Goal: Task Accomplishment & Management: Complete application form

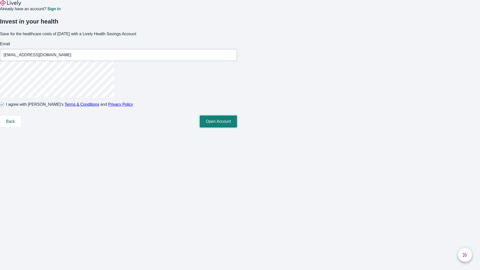
click at [237, 128] on button "Open Account" at bounding box center [218, 122] width 37 height 12
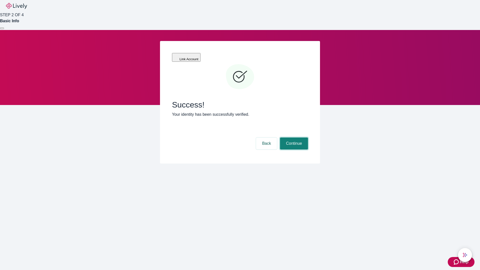
click at [293, 138] on button "Continue" at bounding box center [294, 144] width 28 height 12
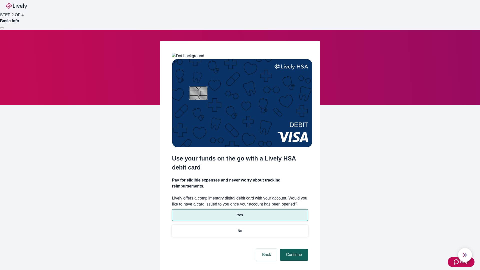
click at [240, 228] on p "No" at bounding box center [240, 230] width 5 height 5
click at [293, 249] on button "Continue" at bounding box center [294, 255] width 28 height 12
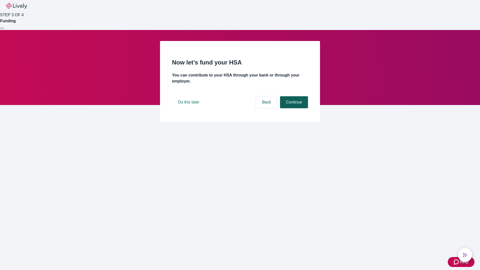
click at [293, 108] on button "Continue" at bounding box center [294, 102] width 28 height 12
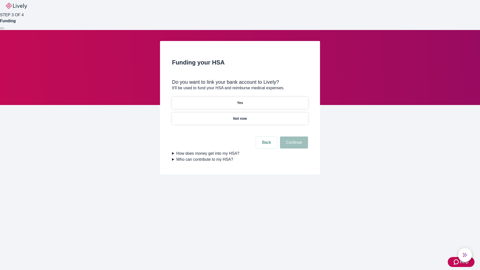
click at [240, 100] on p "Yes" at bounding box center [240, 102] width 6 height 5
click at [293, 137] on button "Continue" at bounding box center [294, 143] width 28 height 12
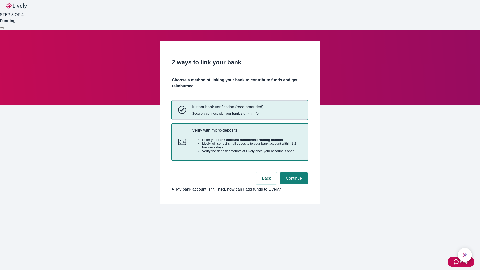
click at [247, 133] on p "Verify with micro-deposits" at bounding box center [247, 130] width 110 height 5
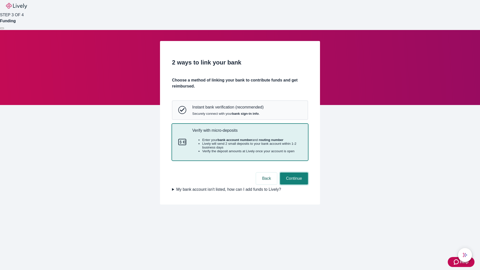
click at [293, 185] on button "Continue" at bounding box center [294, 179] width 28 height 12
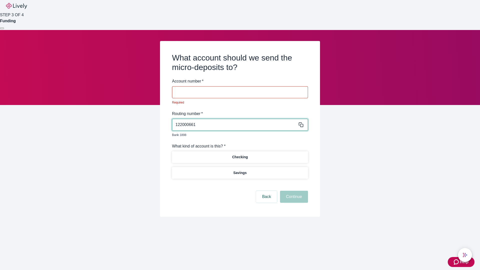
type input "122000661"
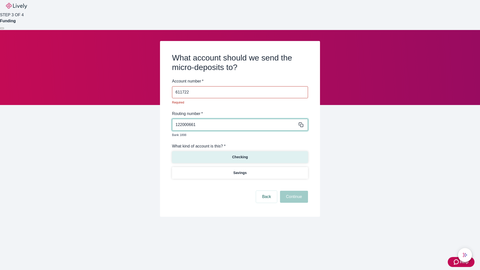
type input "611722"
click at [240, 155] on p "Checking" at bounding box center [240, 157] width 16 height 5
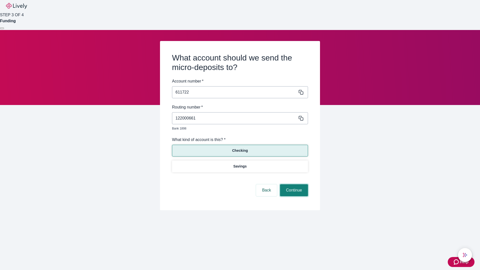
click at [293, 185] on button "Continue" at bounding box center [294, 190] width 28 height 12
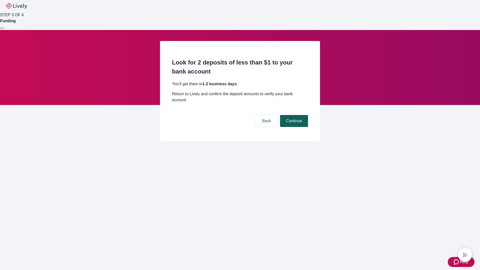
click at [293, 115] on button "Continue" at bounding box center [294, 121] width 28 height 12
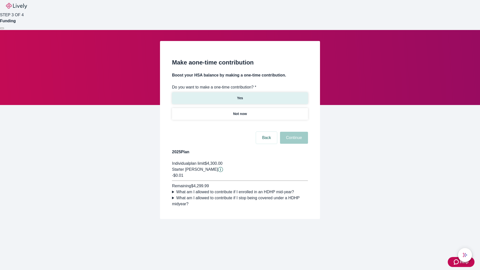
click at [240, 96] on p "Yes" at bounding box center [240, 98] width 6 height 5
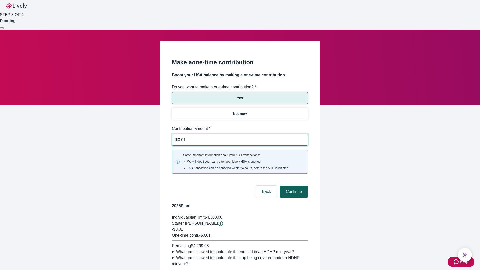
type input "0.01"
click at [293, 186] on button "Continue" at bounding box center [294, 192] width 28 height 12
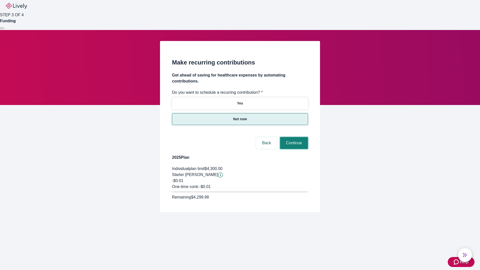
click at [293, 137] on button "Continue" at bounding box center [294, 143] width 28 height 12
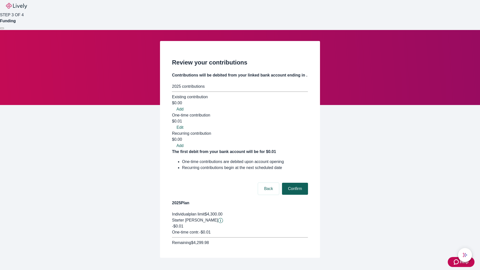
click at [294, 183] on button "Confirm" at bounding box center [295, 189] width 26 height 12
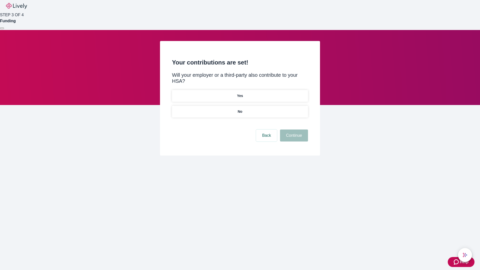
click at [240, 109] on p "No" at bounding box center [240, 111] width 5 height 5
click at [293, 130] on button "Continue" at bounding box center [294, 136] width 28 height 12
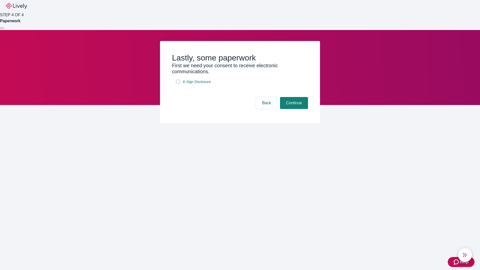
click at [178, 84] on input "E-Sign Disclosure" at bounding box center [178, 82] width 4 height 4
checkbox input "true"
click at [293, 109] on button "Continue" at bounding box center [294, 103] width 28 height 12
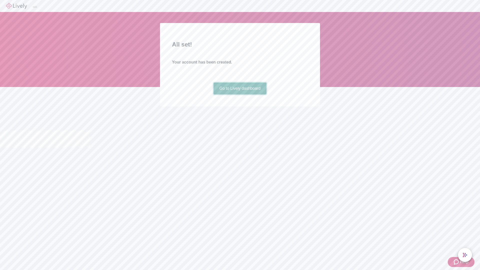
click at [240, 95] on link "Go to Lively dashboard" at bounding box center [240, 89] width 53 height 12
